Goal: Find contact information: Find contact information

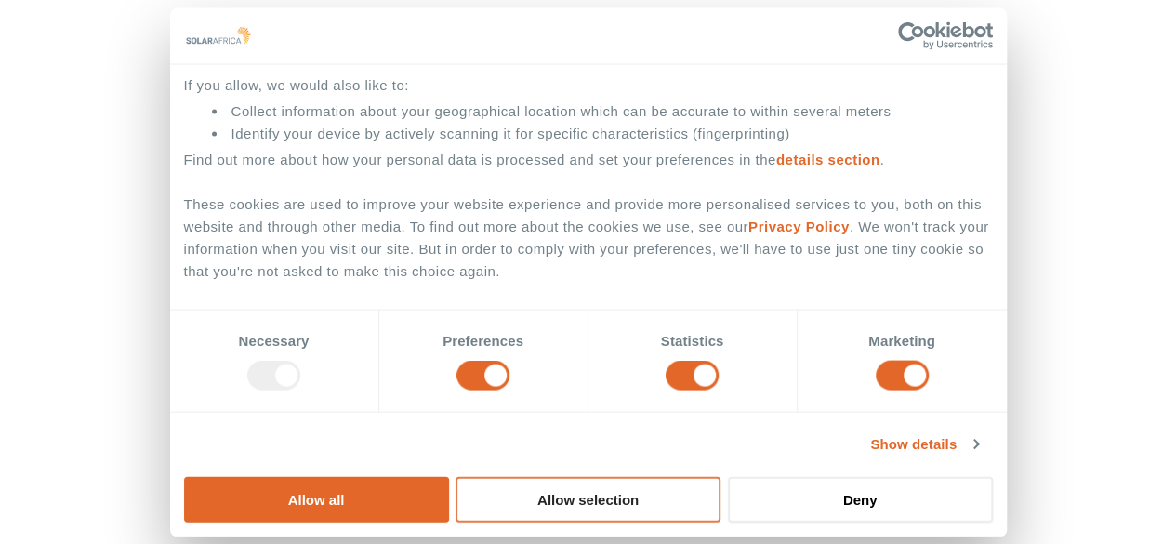
scroll to position [372, 0]
drag, startPoint x: 1014, startPoint y: 272, endPoint x: 722, endPoint y: 271, distance: 292.0
click at [449, 476] on button "Allow all" at bounding box center [316, 499] width 265 height 46
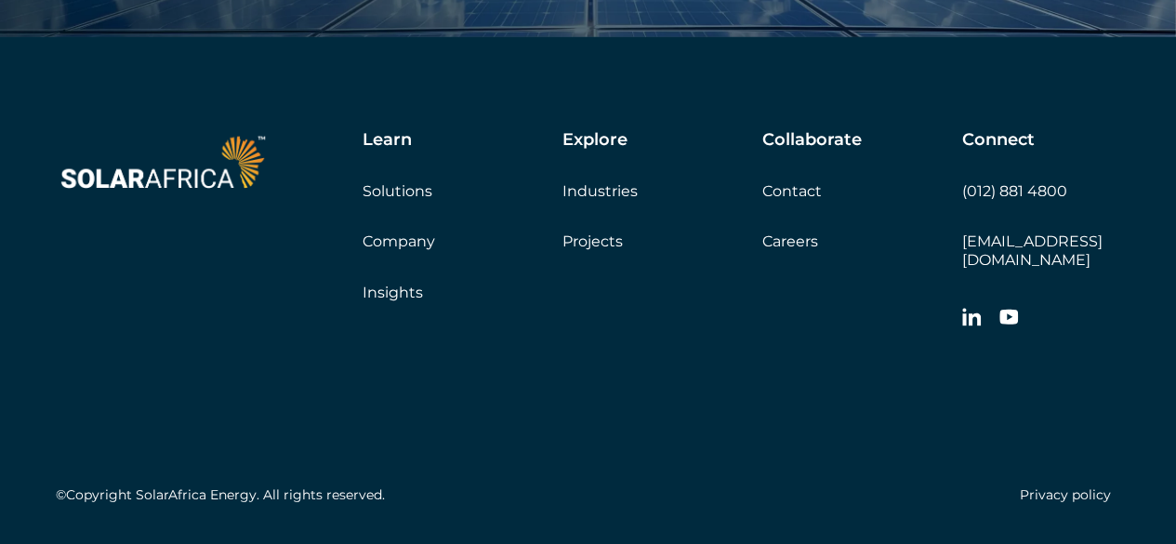
scroll to position [6234, 0]
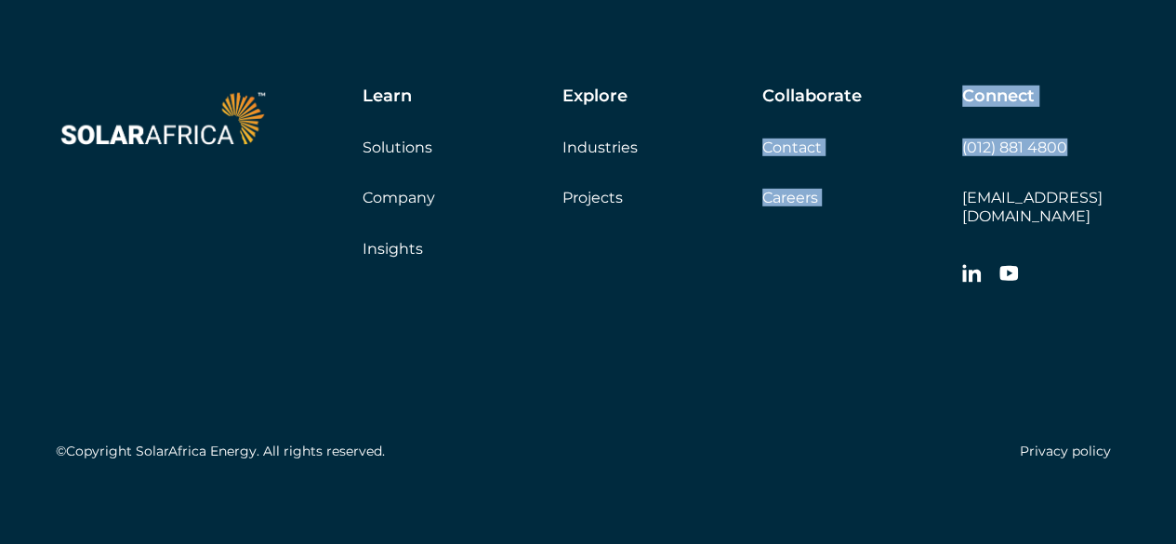
drag, startPoint x: 934, startPoint y: 144, endPoint x: 1090, endPoint y: 138, distance: 156.4
click at [1090, 138] on div "Learn Solutions Company Insights Explore Industries Projects Collaborate Contac…" at bounding box center [710, 190] width 819 height 208
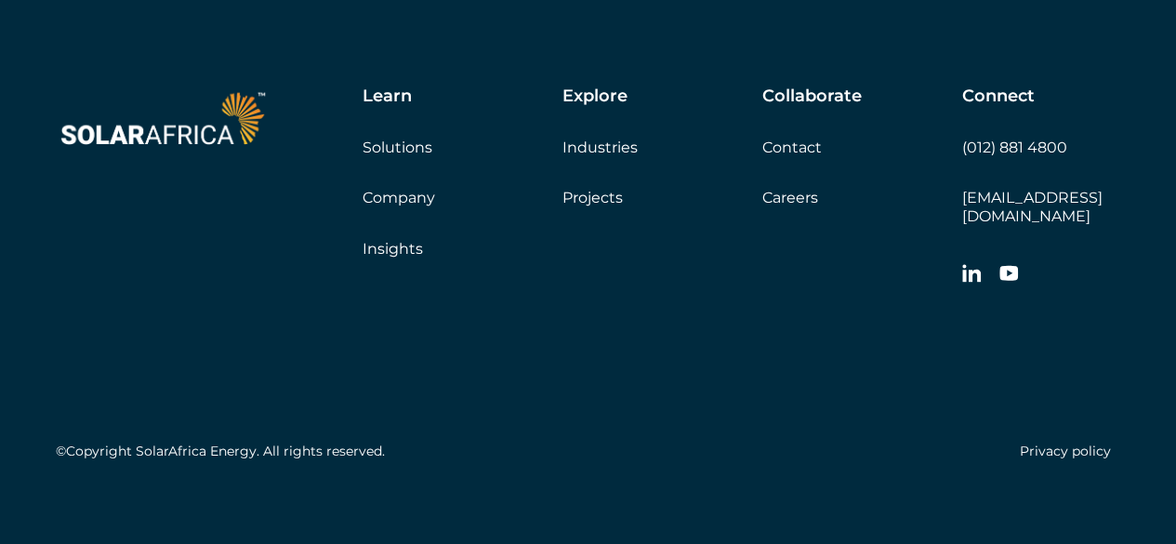
click at [878, 295] on div "©Copyright SolarAfrica Energy. All rights reserved. Privacy policy" at bounding box center [588, 382] width 1065 height 174
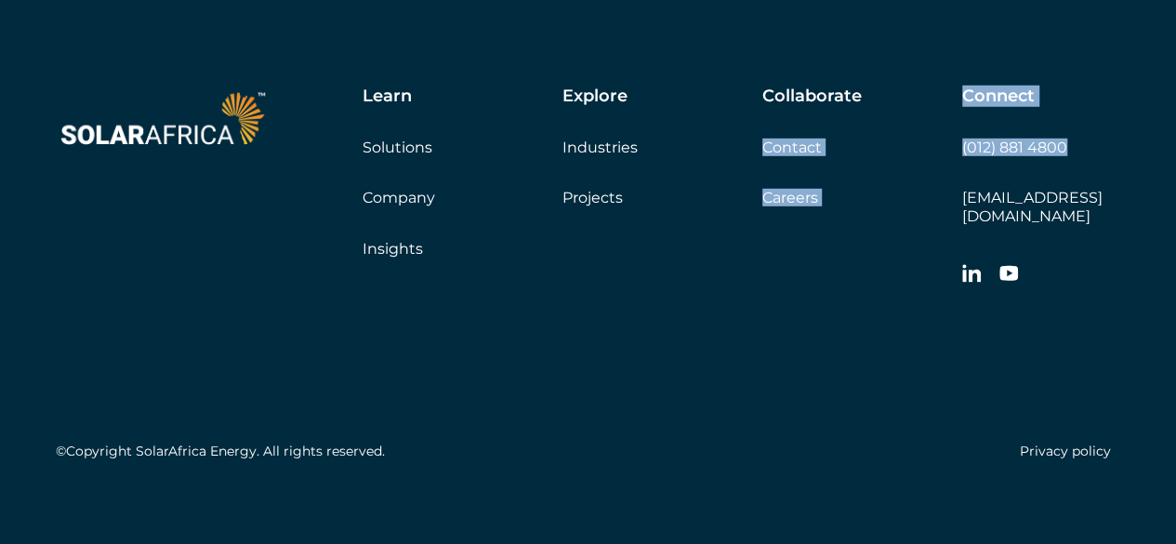
drag, startPoint x: 962, startPoint y: 154, endPoint x: 1077, endPoint y: 133, distance: 117.3
click at [1077, 133] on div "Learn Solutions Company Insights Explore Industries Projects Collaborate Contac…" at bounding box center [710, 190] width 819 height 208
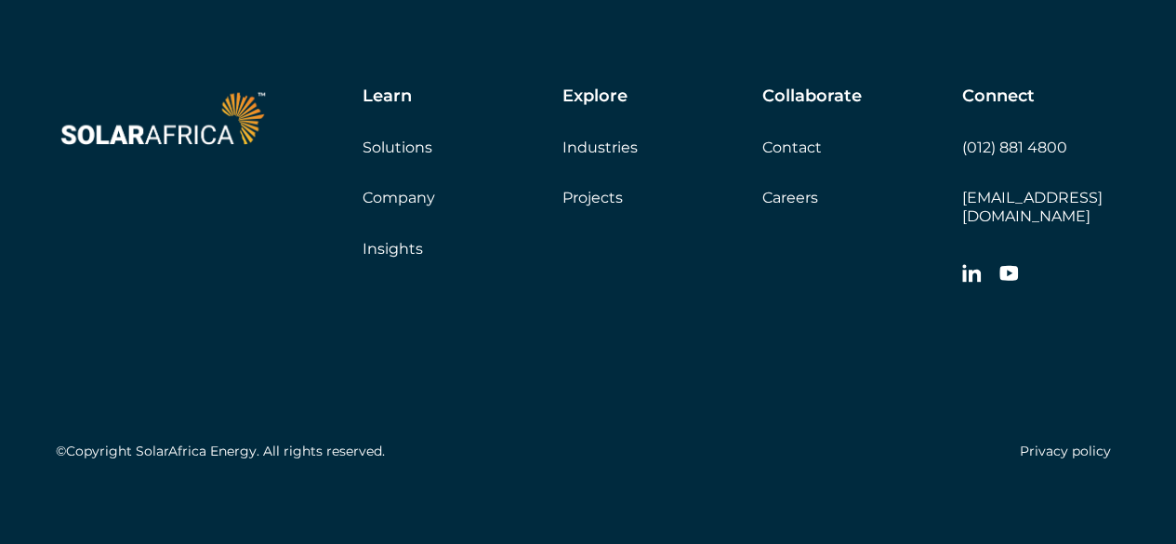
click at [1135, 155] on div "Learn Solutions Company Insights Explore Industries Projects Collaborate Contac…" at bounding box center [588, 277] width 1176 height 568
drag, startPoint x: 1130, startPoint y: 155, endPoint x: 1062, endPoint y: 140, distance: 69.5
click at [1062, 140] on div "Learn Solutions Company Insights Explore Industries Projects Collaborate Contac…" at bounding box center [588, 277] width 1176 height 568
click at [1105, 149] on div "Connect (012) 881 4800 [EMAIL_ADDRESS][DOMAIN_NAME]" at bounding box center [1041, 190] width 158 height 208
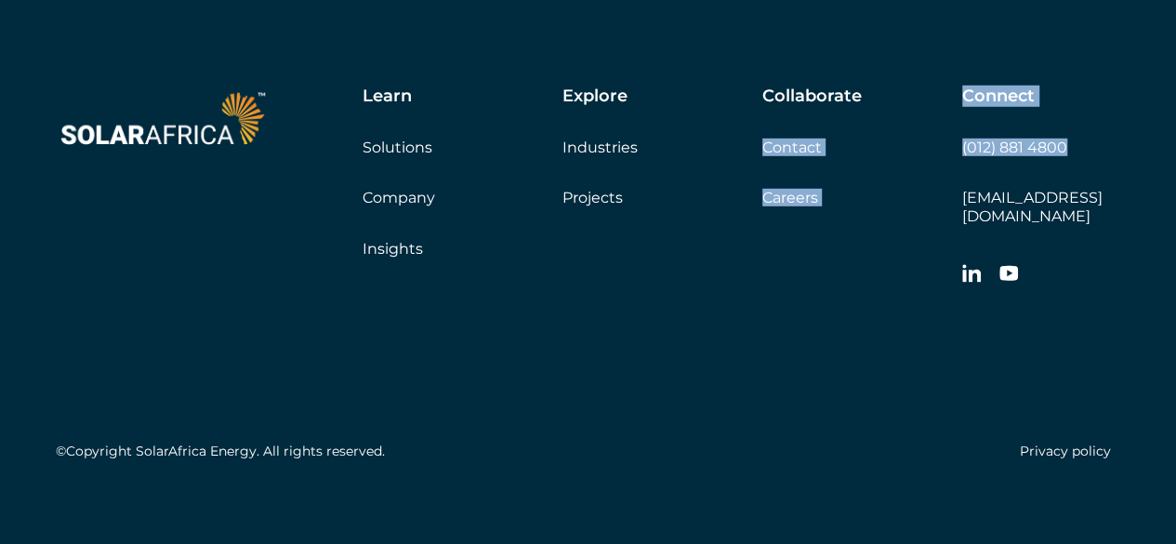
drag, startPoint x: 1081, startPoint y: 139, endPoint x: 957, endPoint y: 149, distance: 124.1
click at [957, 149] on div "Learn Solutions Company Insights Explore Industries Projects Collaborate Contac…" at bounding box center [710, 190] width 819 height 208
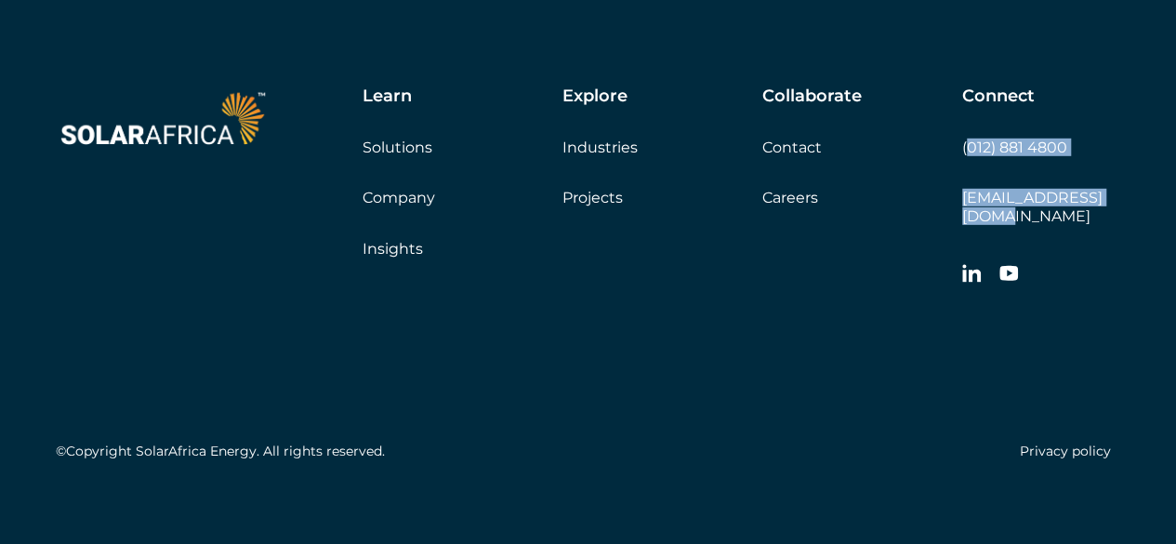
copy div "012) 881 4800 [EMAIL_ADDRESS][DOMAIN_NAME]"
copy div "(012) 881 4800 [EMAIL_ADDRESS][DOMAIN_NAME]"
drag, startPoint x: 1138, startPoint y: 193, endPoint x: 962, endPoint y: 150, distance: 182.0
click at [962, 150] on div "Learn Solutions Company Insights Explore Industries Projects Collaborate Contac…" at bounding box center [588, 277] width 1176 height 568
